Goal: Ask a question: Seek information or help from site administrators or community

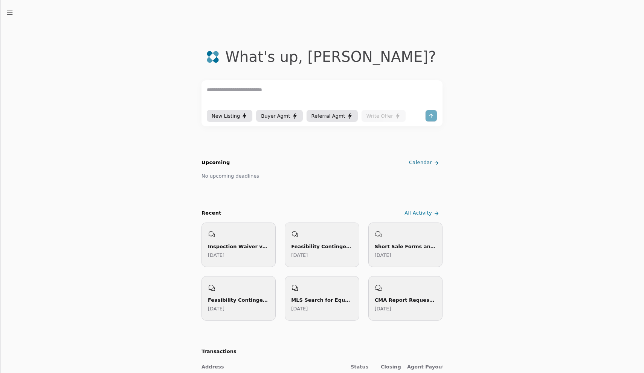
click at [291, 96] on textarea at bounding box center [322, 97] width 231 height 23
type textarea "**********"
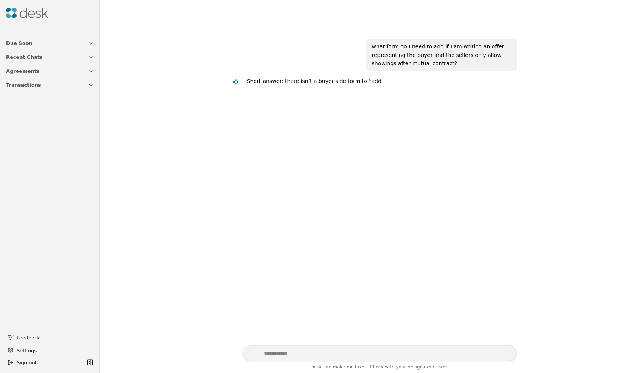
scroll to position [5, 0]
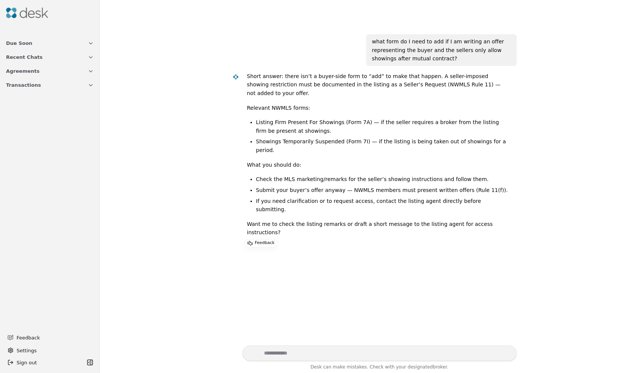
click at [204, 162] on div "what form do I need to add if I am writing an offer representing the buyer and …" at bounding box center [371, 184] width 535 height 321
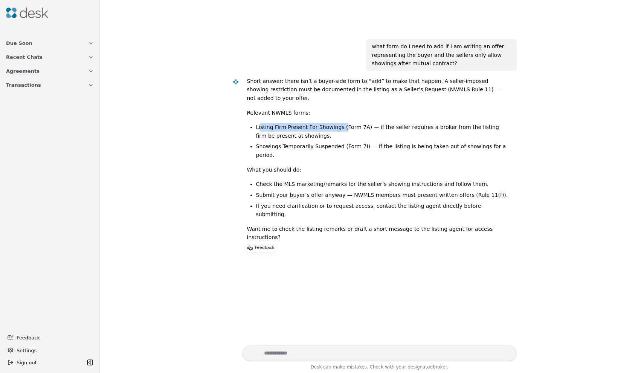
drag, startPoint x: 259, startPoint y: 125, endPoint x: 340, endPoint y: 124, distance: 80.6
click at [340, 124] on li "Listing Firm Present For Showings (Form 7A) — if the seller requires a broker f…" at bounding box center [383, 131] width 255 height 17
click at [303, 145] on li "Showings Temporarily Suspended (Form 7I) — if the listing is being taken out of…" at bounding box center [383, 150] width 255 height 17
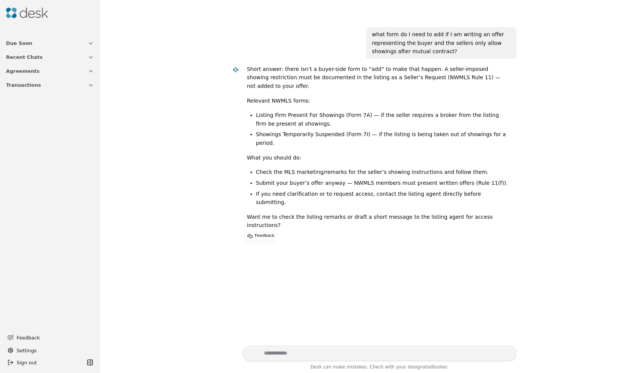
scroll to position [14, 0]
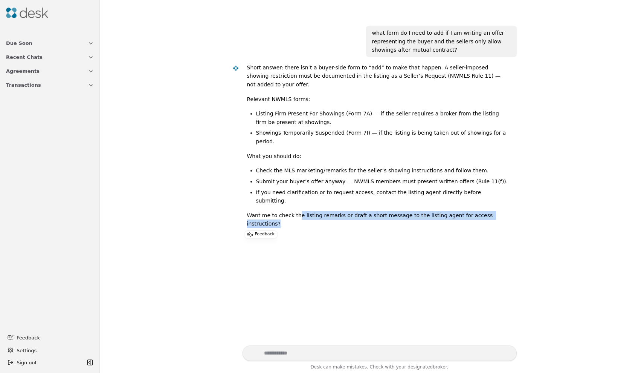
drag, startPoint x: 295, startPoint y: 195, endPoint x: 520, endPoint y: 195, distance: 225.3
click at [520, 196] on div "what form do I need to add if I am writing an offer representing the buyer and …" at bounding box center [371, 184] width 535 height 321
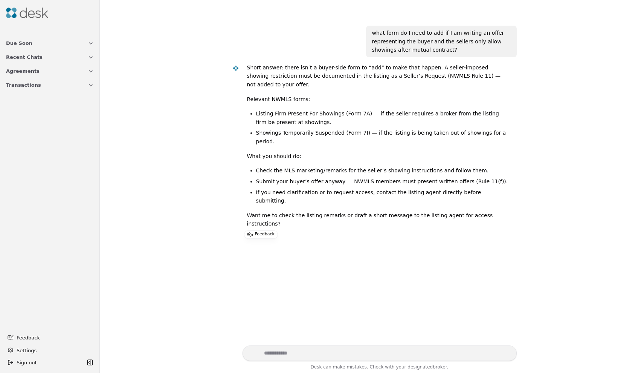
click at [521, 194] on div "what form do I need to add if I am writing an offer representing the buyer and …" at bounding box center [371, 184] width 535 height 321
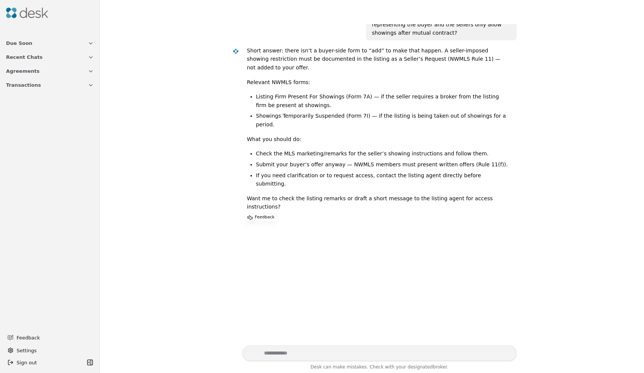
scroll to position [124, 0]
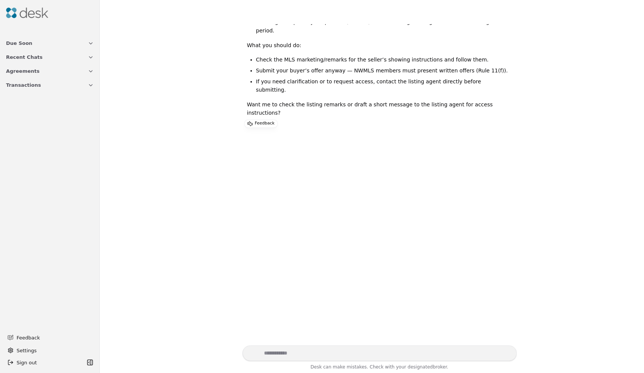
click at [289, 350] on textarea "Write your prompt here" at bounding box center [380, 352] width 274 height 15
paste textarea "**********"
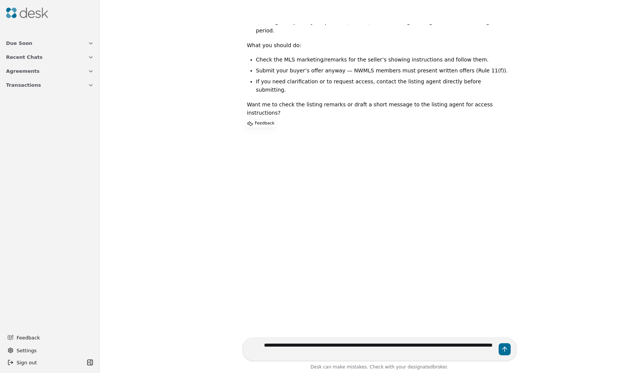
type textarea "**********"
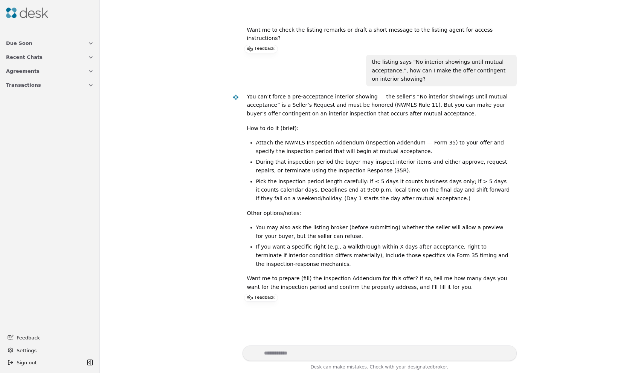
scroll to position [200, 0]
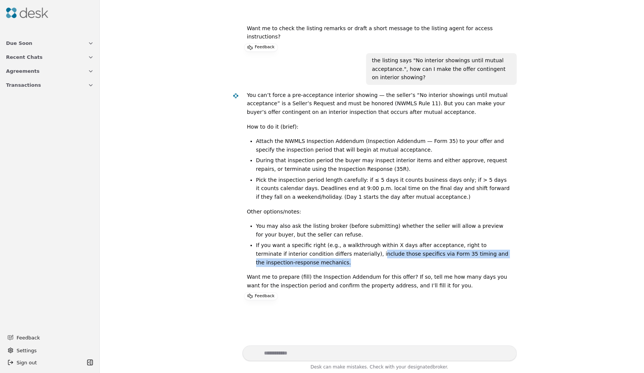
drag, startPoint x: 324, startPoint y: 223, endPoint x: 341, endPoint y: 230, distance: 17.6
click at [341, 241] on li "If you want a specific right (e.g., a walkthrough within X days after acceptanc…" at bounding box center [383, 254] width 255 height 26
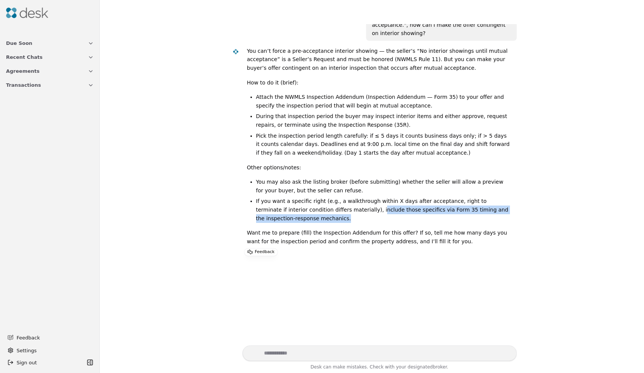
scroll to position [257, 0]
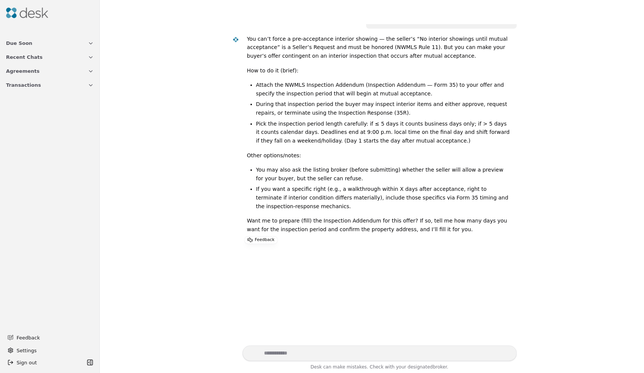
click at [289, 350] on textarea "Write your prompt here" at bounding box center [380, 352] width 274 height 15
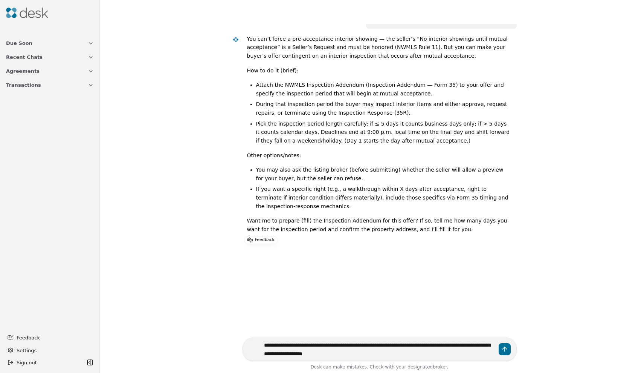
type textarea "**********"
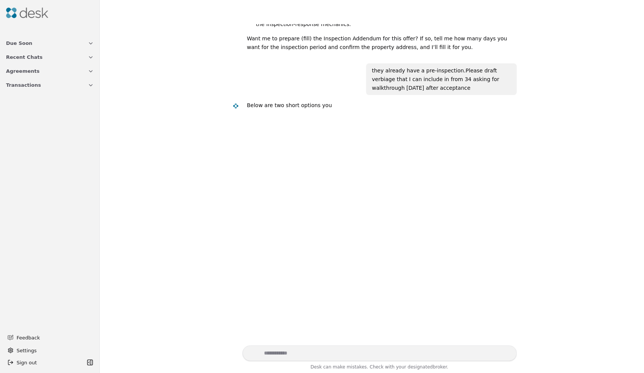
scroll to position [436, 0]
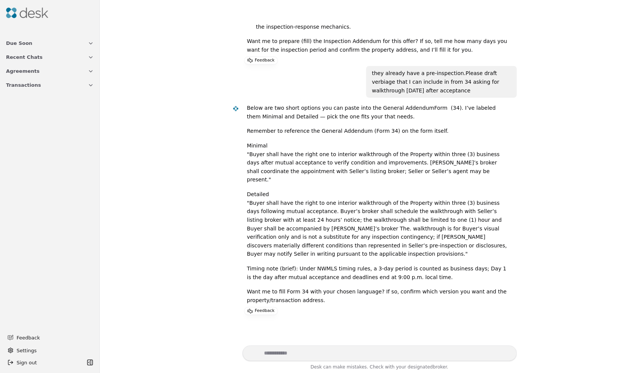
click at [438, 104] on div "Below are two short options you can paste into the General AddendumForm (34). I…" at bounding box center [379, 207] width 264 height 206
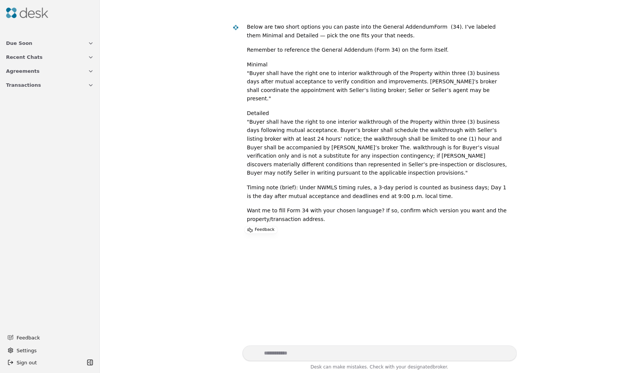
scroll to position [521, 0]
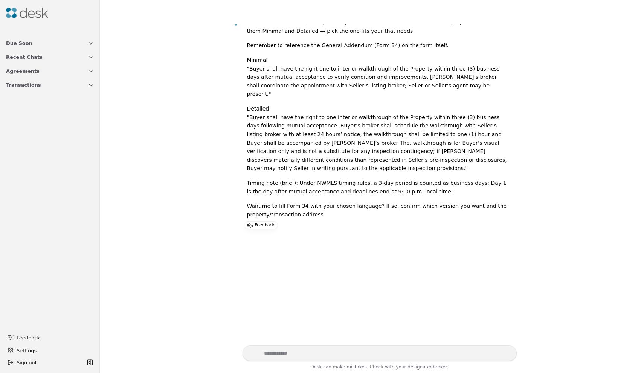
click at [290, 357] on textarea "Write your prompt here" at bounding box center [380, 352] width 274 height 15
type textarea "*"
type textarea "**********"
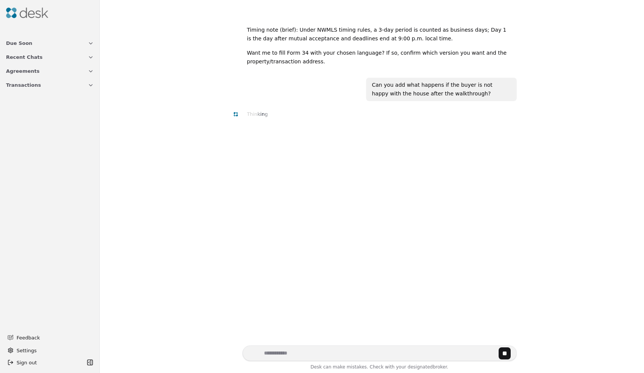
scroll to position [672, 0]
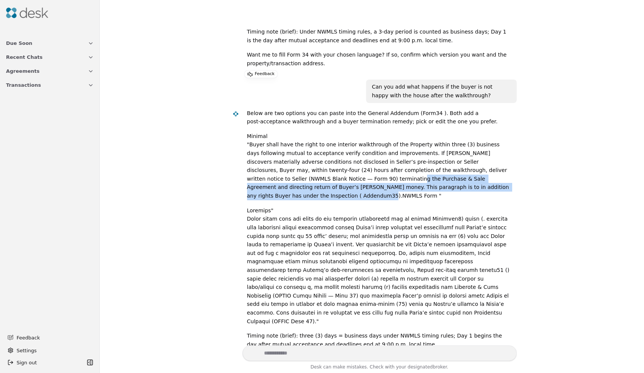
drag, startPoint x: 261, startPoint y: 125, endPoint x: 452, endPoint y: 130, distance: 190.7
click at [452, 132] on p "Minimal "Buyer shall have the right to one interior walkthrough of the Property…" at bounding box center [379, 166] width 264 height 68
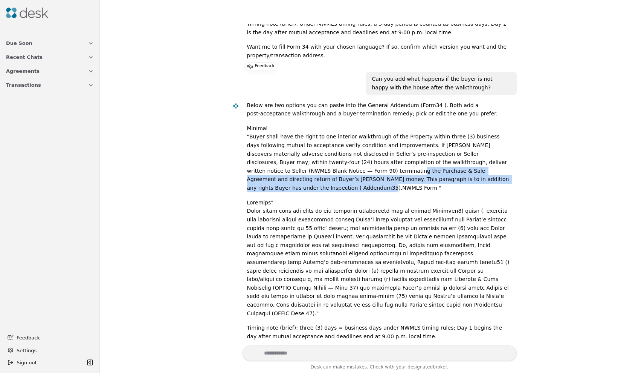
scroll to position [721, 0]
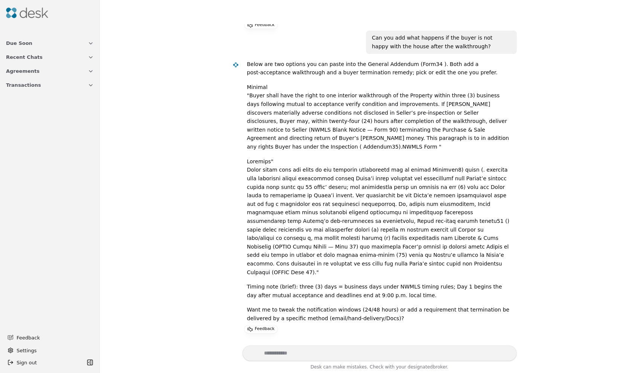
click at [310, 157] on p at bounding box center [379, 216] width 264 height 119
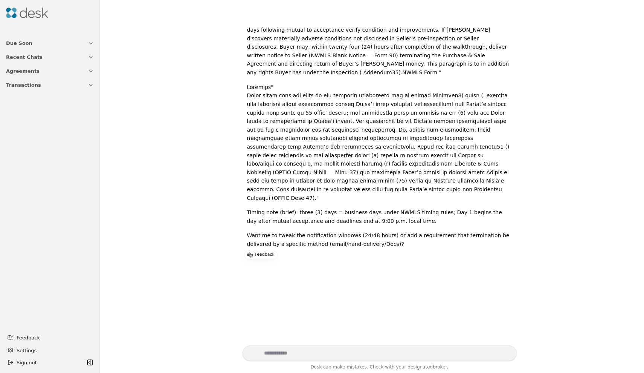
scroll to position [794, 0]
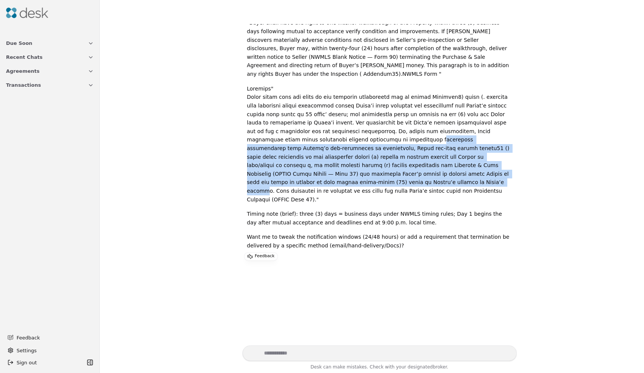
drag, startPoint x: 280, startPoint y: 75, endPoint x: 471, endPoint y: 109, distance: 194.3
click at [439, 108] on p at bounding box center [379, 143] width 264 height 119
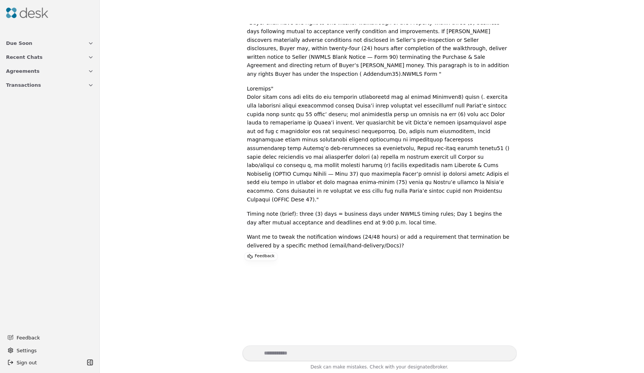
click at [509, 108] on p at bounding box center [379, 143] width 264 height 119
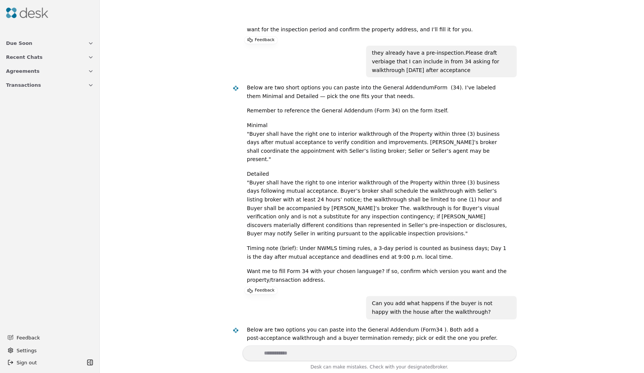
scroll to position [895, 0]
